Goal: Check status: Check status

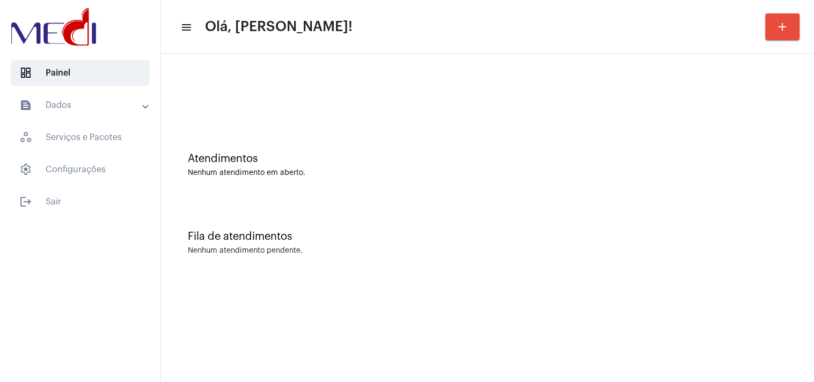
click at [722, 221] on div "Fila de atendimentos Nenhum atendimento pendente." at bounding box center [487, 237] width 642 height 78
click at [730, 193] on div "Atendimentos Nenhum atendimento em aberto." at bounding box center [487, 160] width 642 height 78
click at [750, 216] on div "Fila de atendimentos Nenhum atendimento pendente." at bounding box center [487, 237] width 642 height 78
click at [724, 232] on div "Fila de atendimentos" at bounding box center [487, 237] width 599 height 12
